Goal: Check status: Check status

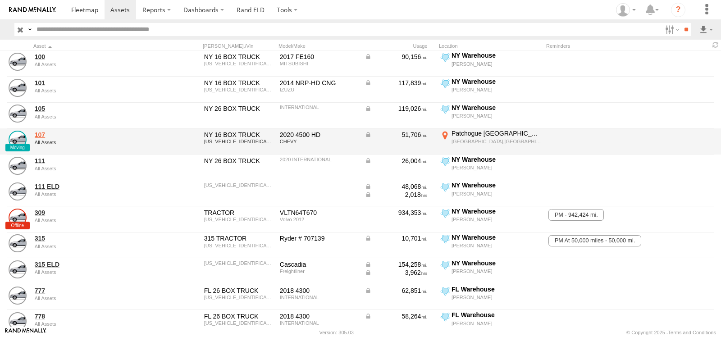
click at [37, 135] on link "107" at bounding box center [96, 135] width 123 height 8
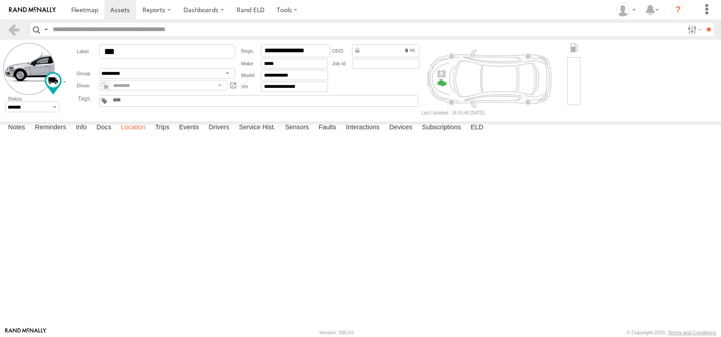
click at [138, 134] on label "Location" at bounding box center [133, 128] width 34 height 13
click at [0, 0] on span at bounding box center [0, 0] width 0 height 0
click at [0, 0] on link at bounding box center [0, 0] width 0 height 0
click at [0, 0] on div "107 107 All Assets Patchogue Mt Sinai Rd Coram 40.91252 , -73.00667 44 14:55:46…" at bounding box center [0, 0] width 0 height 0
